Goal: Check status: Check status

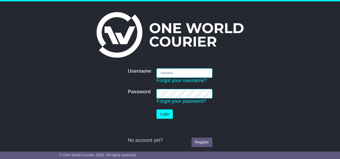
type input "**********"
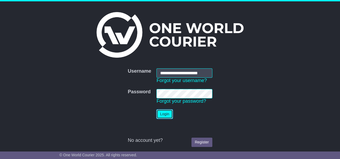
click at [165, 115] on button "Login" at bounding box center [164, 114] width 16 height 9
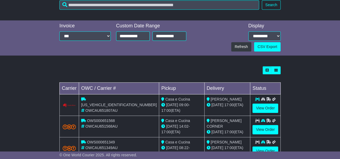
scroll to position [153, 0]
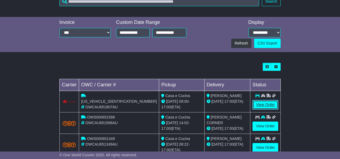
click at [263, 100] on link "View Order" at bounding box center [265, 104] width 26 height 9
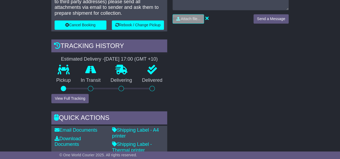
scroll to position [160, 0]
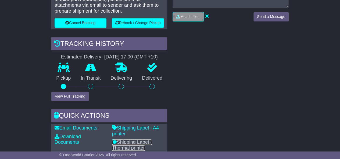
click at [139, 145] on link "Shipping Label - Thermal printer" at bounding box center [132, 145] width 40 height 11
